Goal: Check status: Check status

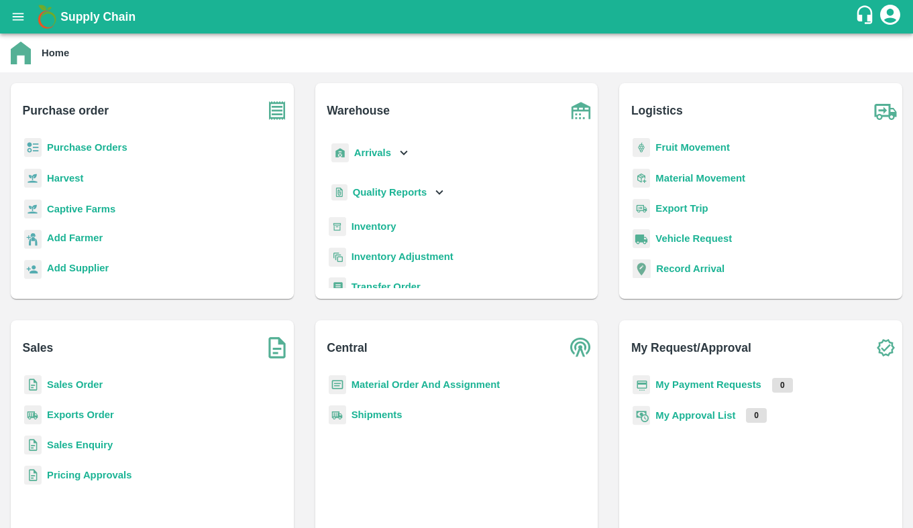
click at [107, 142] on b "Purchase Orders" at bounding box center [87, 147] width 80 height 11
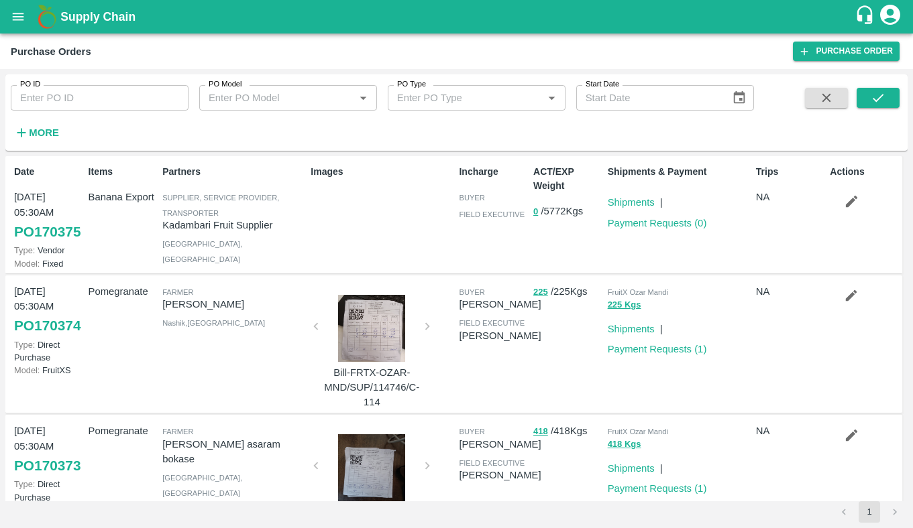
click at [141, 97] on input "PO ID" at bounding box center [100, 97] width 178 height 25
type input "170044"
click at [870, 97] on icon "submit" at bounding box center [877, 98] width 15 height 15
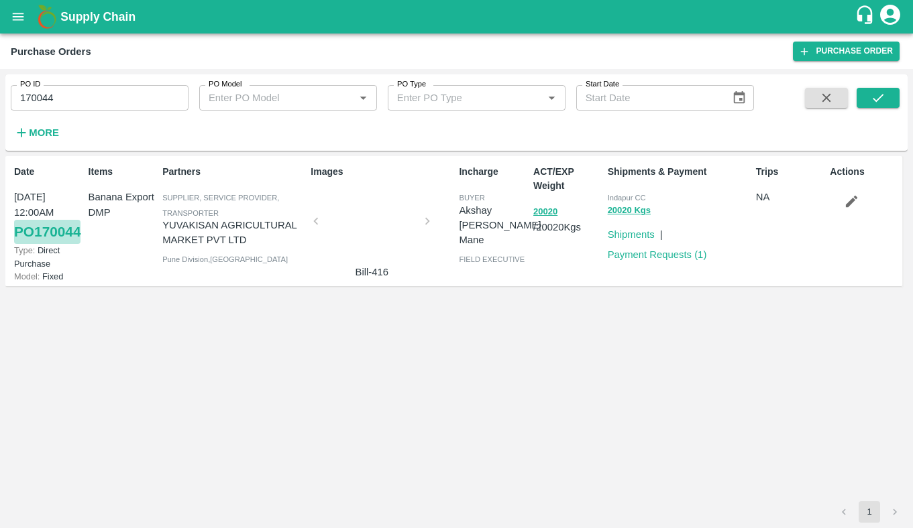
click at [30, 244] on link "PO 170044" at bounding box center [47, 232] width 66 height 24
click at [53, 244] on link "PO 170044" at bounding box center [47, 232] width 66 height 24
click at [51, 244] on link "PO 170044" at bounding box center [47, 232] width 66 height 24
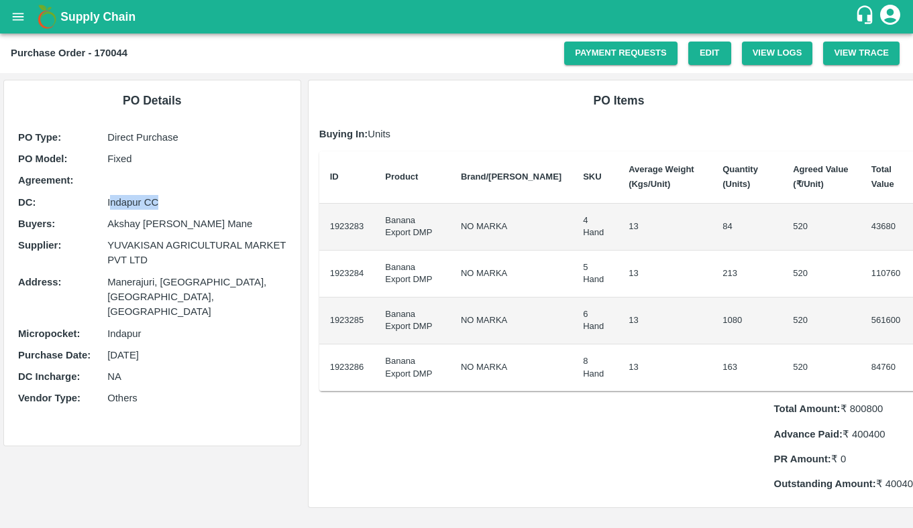
drag, startPoint x: 110, startPoint y: 197, endPoint x: 249, endPoint y: 213, distance: 140.4
click at [243, 196] on p "Indapur CC" at bounding box center [196, 202] width 178 height 15
click at [637, 62] on link "Payment Requests" at bounding box center [620, 53] width 113 height 23
click at [730, 136] on p "Buying In: Units" at bounding box center [618, 134] width 599 height 15
click at [20, 25] on button "open drawer" at bounding box center [18, 16] width 31 height 31
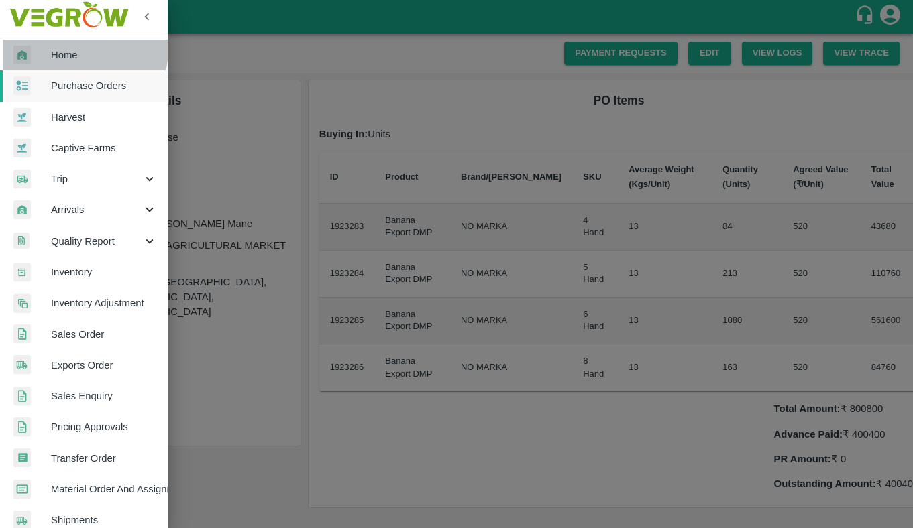
click at [68, 48] on span "Home" at bounding box center [104, 55] width 106 height 15
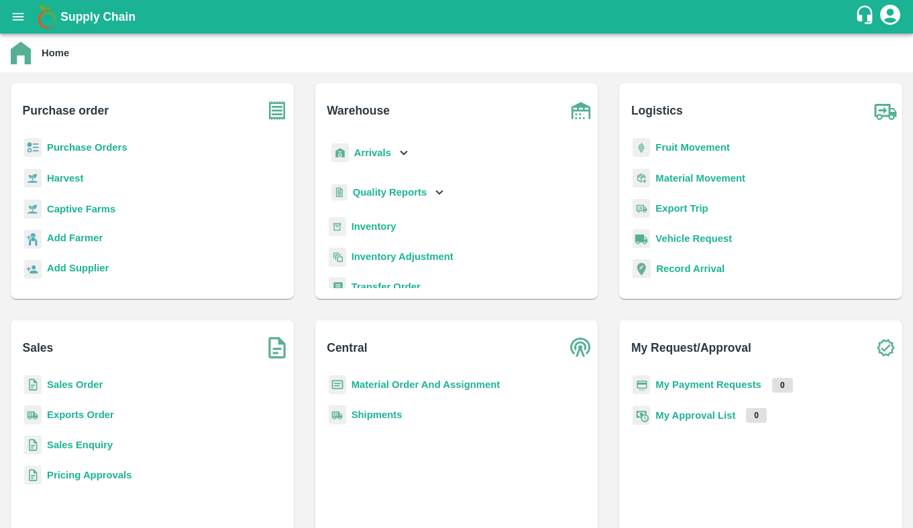
click at [375, 225] on b "Inventory" at bounding box center [373, 226] width 45 height 11
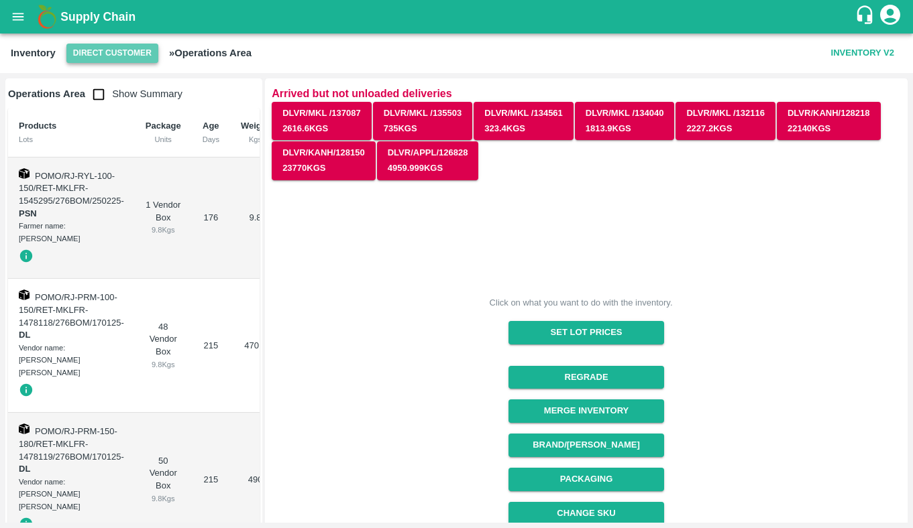
click at [133, 46] on button "Direct Customer" at bounding box center [112, 53] width 92 height 19
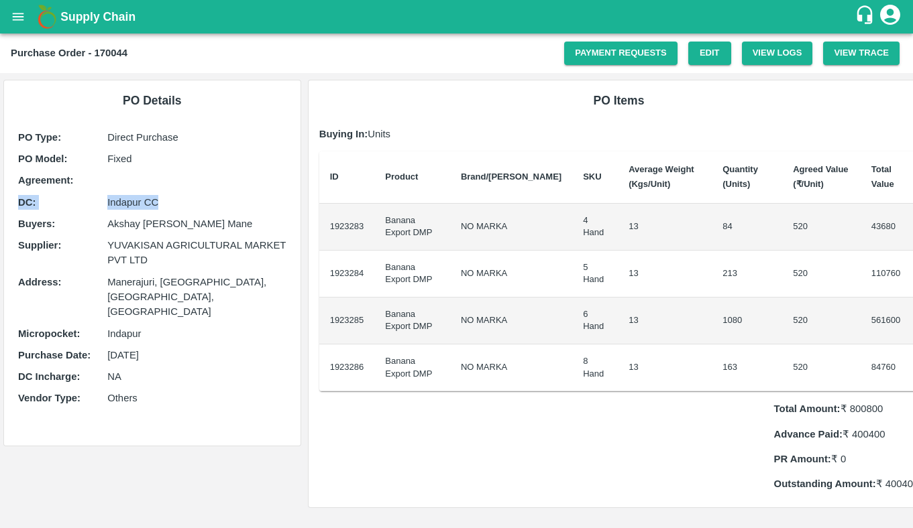
drag, startPoint x: 86, startPoint y: 191, endPoint x: 182, endPoint y: 198, distance: 95.5
click at [183, 198] on div "PO Type : Direct Purchase PO Model : Fixed Agreement: [GEOGRAPHIC_DATA] : Indap…" at bounding box center [152, 272] width 275 height 290
click at [182, 198] on p "Indapur CC" at bounding box center [196, 202] width 178 height 15
drag, startPoint x: 92, startPoint y: 207, endPoint x: 172, endPoint y: 204, distance: 80.5
click at [172, 204] on div "DC : Indapur CC" at bounding box center [152, 202] width 268 height 15
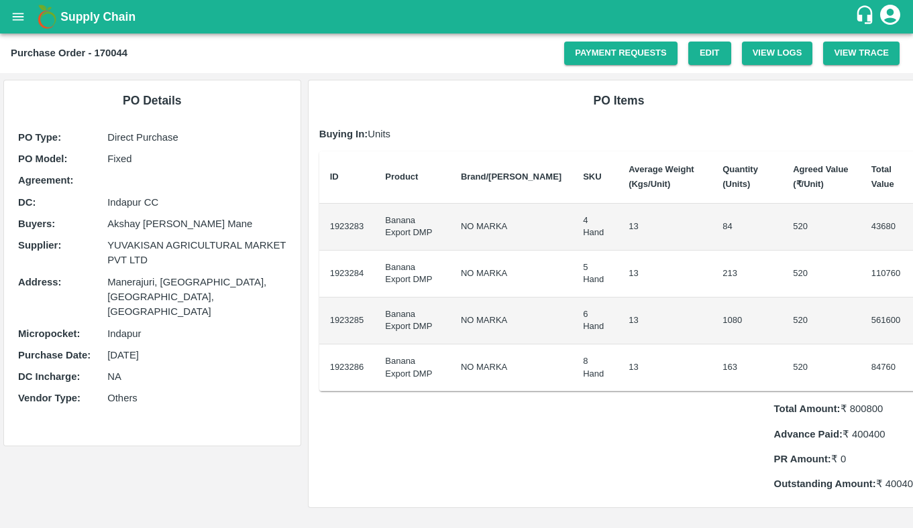
click at [115, 52] on b "Purchase Order - 170044" at bounding box center [69, 53] width 117 height 11
copy b "170044"
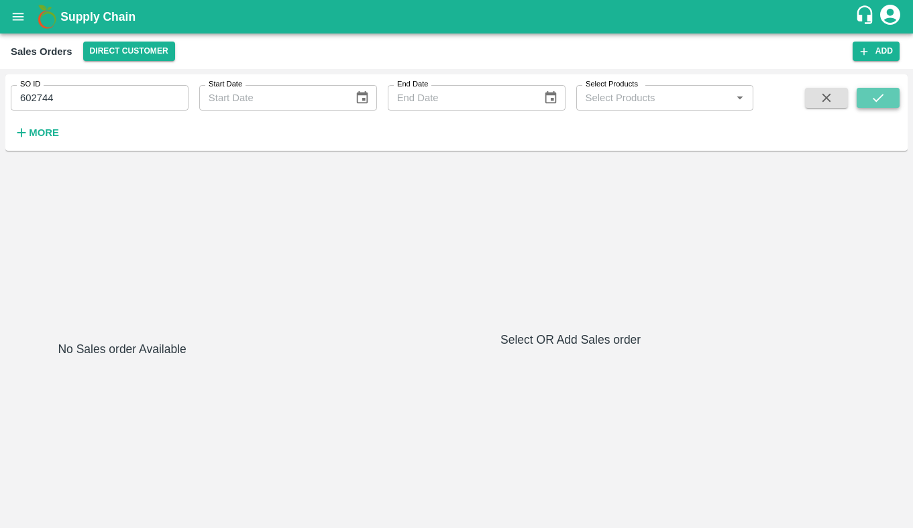
click at [881, 106] on button "submit" at bounding box center [877, 98] width 43 height 20
click at [22, 14] on icon "open drawer" at bounding box center [18, 16] width 15 height 15
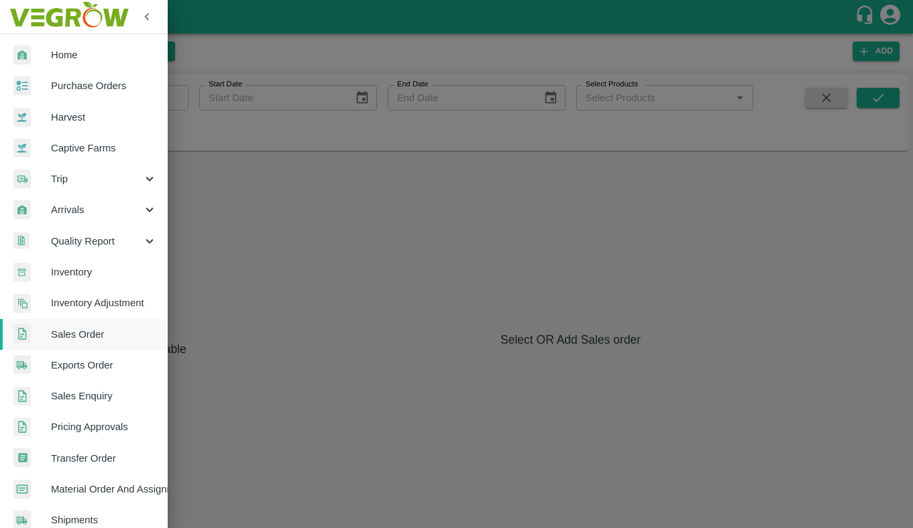
click at [50, 62] on div at bounding box center [32, 55] width 38 height 19
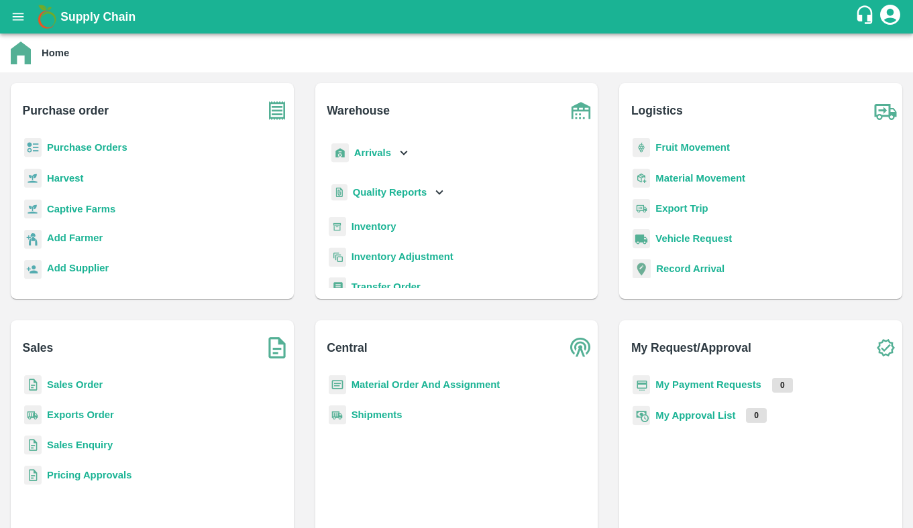
click at [72, 160] on div "Purchase Orders" at bounding box center [151, 153] width 261 height 30
click at [72, 151] on b "Purchase Orders" at bounding box center [87, 147] width 80 height 11
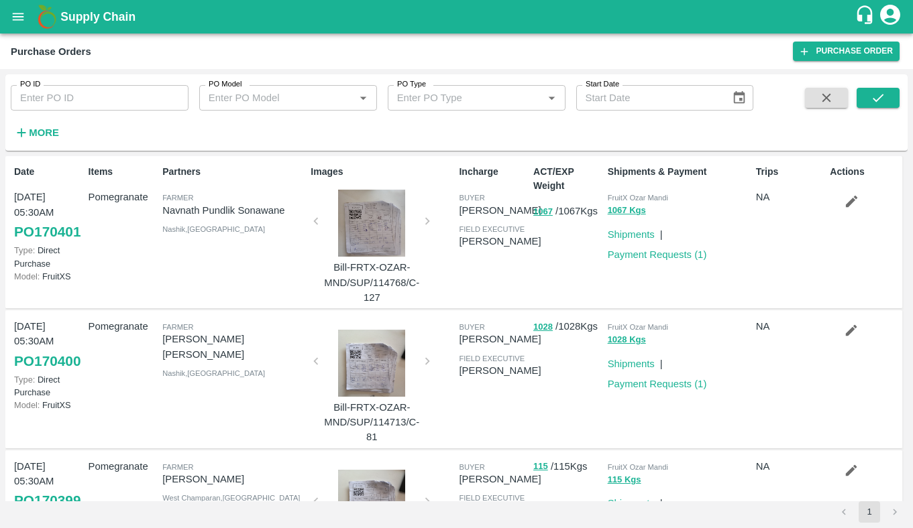
click at [119, 107] on input "PO ID" at bounding box center [100, 97] width 178 height 25
type input "168950"
click at [874, 89] on button "submit" at bounding box center [877, 98] width 43 height 20
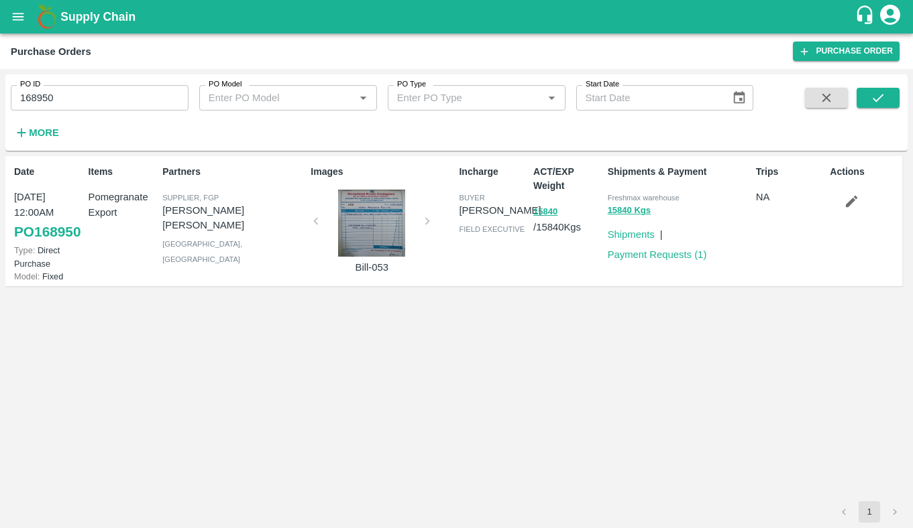
click at [53, 244] on link "PO 168950" at bounding box center [47, 232] width 66 height 24
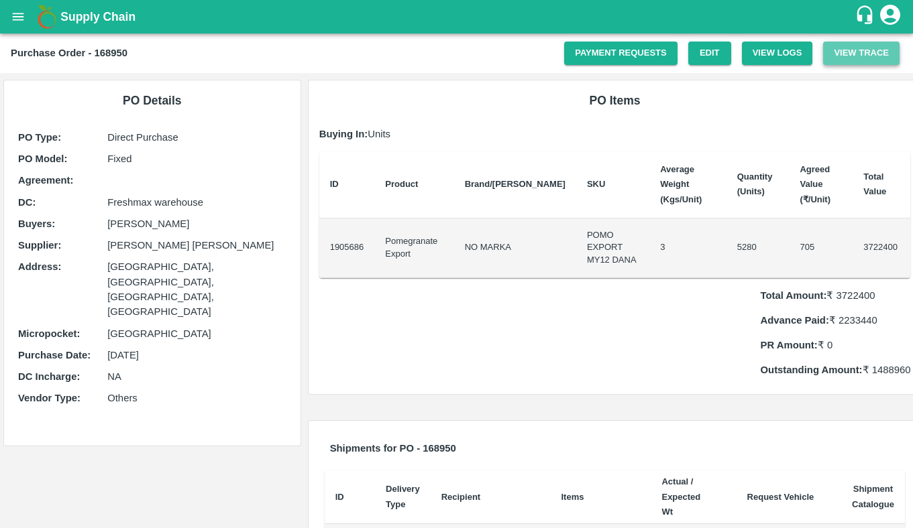
click at [872, 52] on button "View Trace" at bounding box center [861, 53] width 76 height 23
